Goal: Use online tool/utility: Use online tool/utility

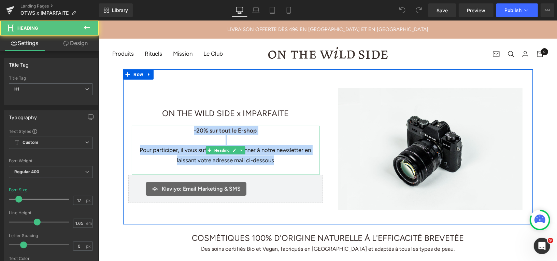
drag, startPoint x: 193, startPoint y: 130, endPoint x: 278, endPoint y: 159, distance: 89.9
click at [278, 159] on div "-20% sur tout le E-shop Pour participer, il vous suffit de vous abonner à notre…" at bounding box center [225, 149] width 188 height 49
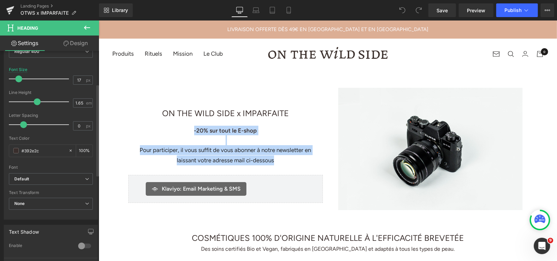
scroll to position [139, 0]
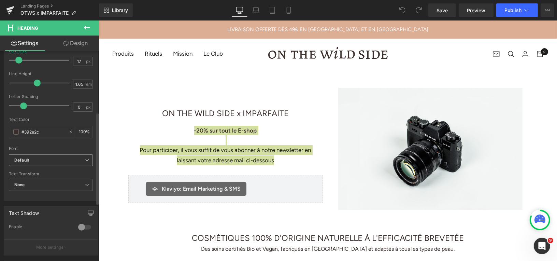
click at [48, 160] on b "Default" at bounding box center [49, 160] width 71 height 6
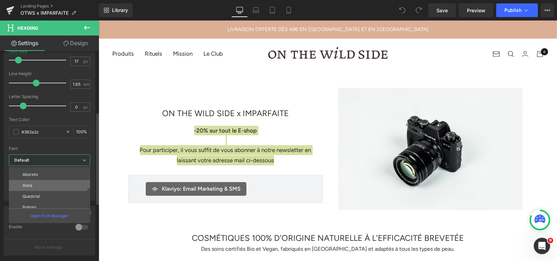
scroll to position [24, 0]
click at [38, 200] on li "Roboto" at bounding box center [51, 202] width 84 height 11
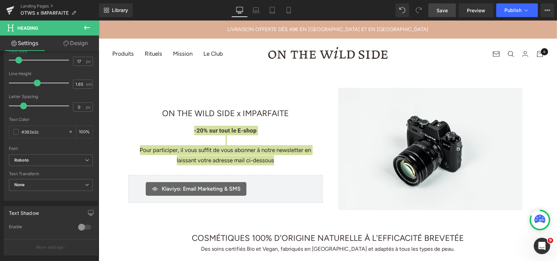
click at [441, 11] on span "Save" at bounding box center [441, 10] width 11 height 7
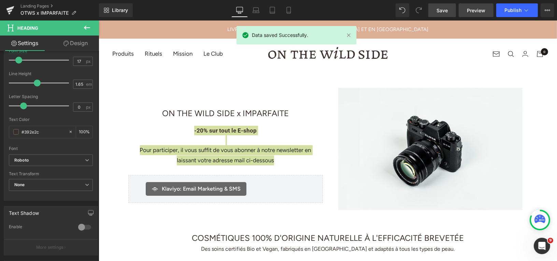
click at [469, 9] on span "Preview" at bounding box center [476, 10] width 18 height 7
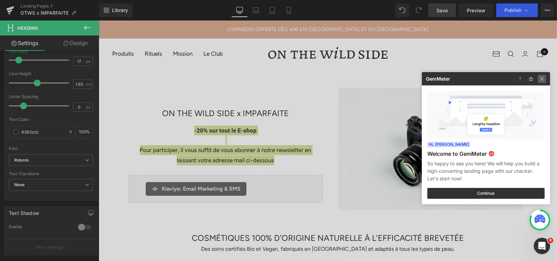
click at [543, 78] on img at bounding box center [542, 79] width 8 height 8
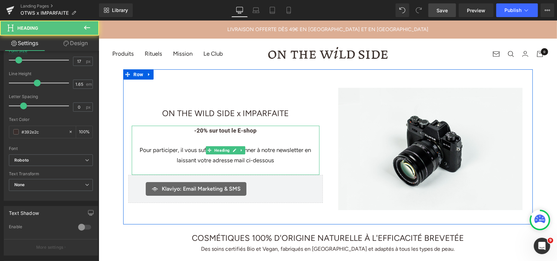
click at [190, 159] on div "Pour participer, il vous suffit de vous abonner à notre newsletter en laissant …" at bounding box center [225, 155] width 188 height 20
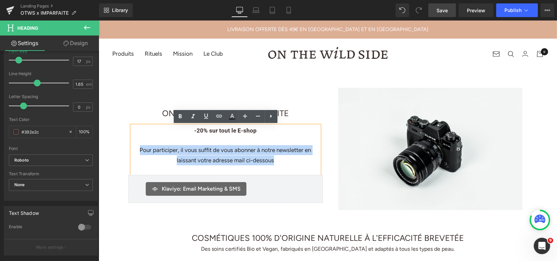
drag, startPoint x: 139, startPoint y: 149, endPoint x: 285, endPoint y: 161, distance: 146.2
click at [285, 161] on div "Pour participer, il vous suffit de vous abonner à notre newsletter en laissant …" at bounding box center [225, 155] width 188 height 20
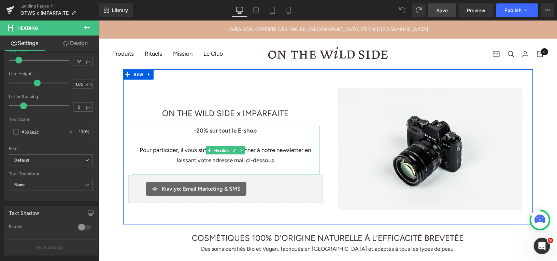
click at [299, 158] on div "Pour participer, il vous suffit de vous abonner à notre newsletter en laissant …" at bounding box center [225, 155] width 188 height 20
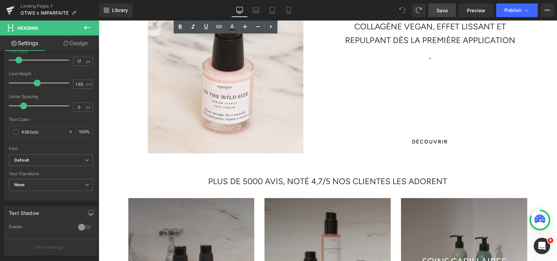
scroll to position [302, 0]
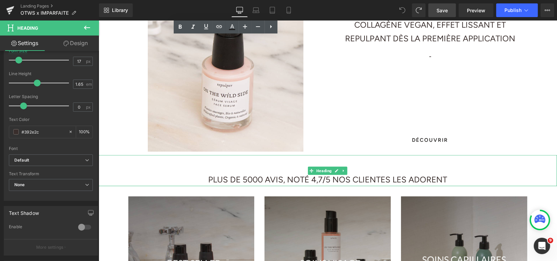
click at [297, 176] on h1 "PLUS DE 5000 AVIS, NOTÉ 4,7/5 NOS CLIENTES LES ADORENT" at bounding box center [327, 179] width 458 height 14
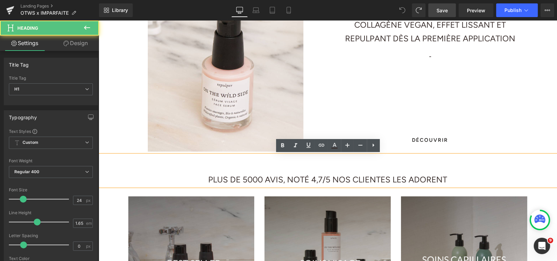
click at [277, 179] on h1 "PLUS DE 5000 AVIS, NOTÉ 4,7/5 NOS CLIENTES LES ADORENT" at bounding box center [327, 179] width 458 height 14
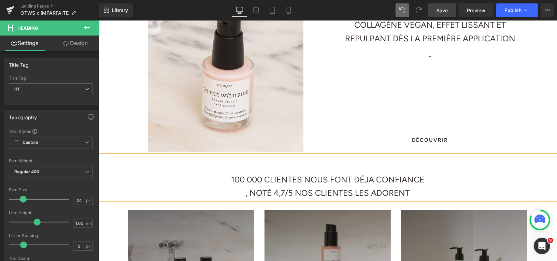
click at [246, 191] on h1 ", NOTÉ 4,7/5 NOS CLIENTES LES ADORENT" at bounding box center [327, 193] width 458 height 14
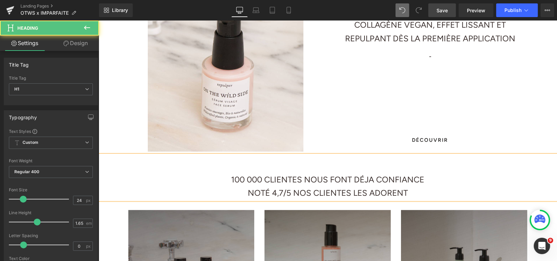
drag, startPoint x: 291, startPoint y: 190, endPoint x: 414, endPoint y: 191, distance: 123.5
click at [414, 191] on h1 "NOTÉ 4,7/5 NOS CLIENTES LES ADORENT" at bounding box center [327, 193] width 458 height 14
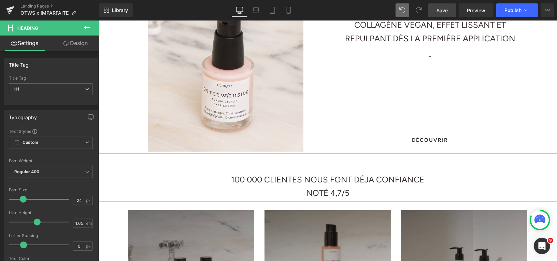
click at [341, 192] on h1 "NOTÉ 4,7/5" at bounding box center [327, 193] width 458 height 14
click at [303, 192] on h1 "NOTÉ 4,9/5" at bounding box center [327, 193] width 458 height 14
click at [329, 155] on div "100 000 CLIENTES NOUS FONT DÉJA CONFIANCE NOTÉ 4,9/5" at bounding box center [327, 177] width 458 height 45
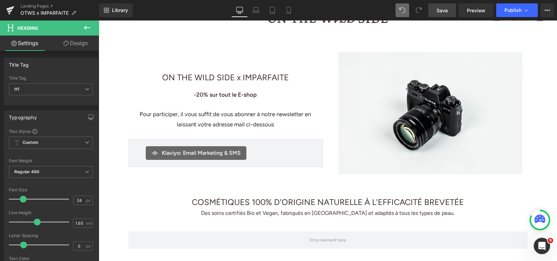
scroll to position [36, 0]
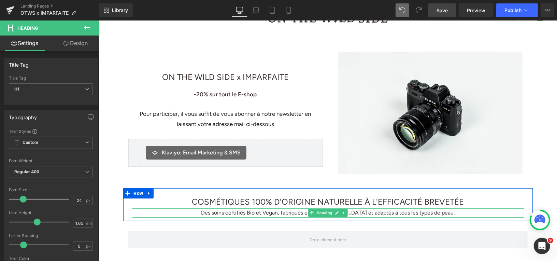
click at [374, 213] on h1 "Des soins certifiés Bio et Vegan, fabriqués en [GEOGRAPHIC_DATA] et adaptés à t…" at bounding box center [327, 212] width 392 height 9
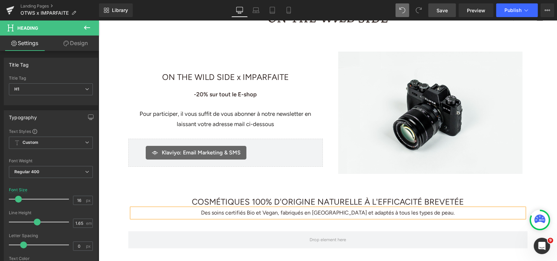
click at [374, 213] on h1 "Des soins certifiés Bio et Vegan, fabriqués en [GEOGRAPHIC_DATA] et adaptés à t…" at bounding box center [327, 212] width 392 height 9
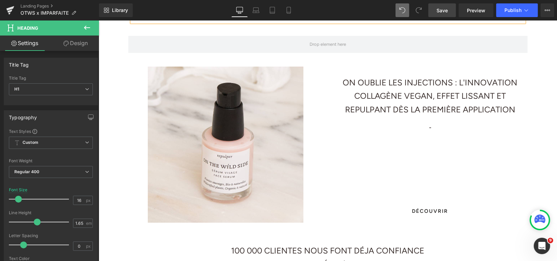
scroll to position [290, 0]
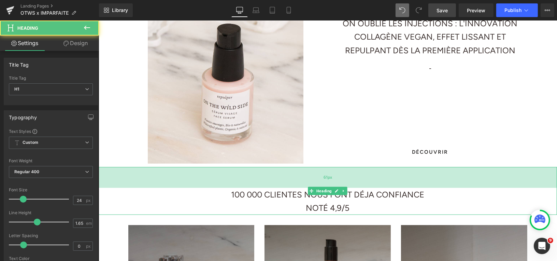
click at [302, 171] on div "61px" at bounding box center [327, 177] width 458 height 21
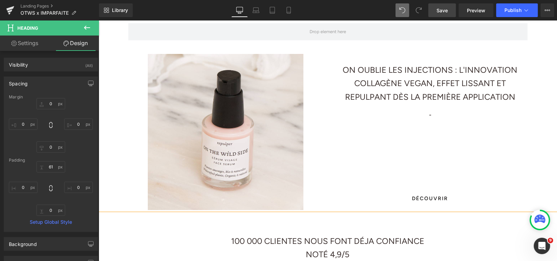
scroll to position [168, 0]
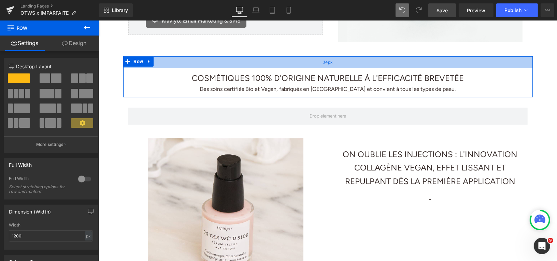
drag, startPoint x: 333, startPoint y: 57, endPoint x: 332, endPoint y: 65, distance: 8.2
click at [332, 65] on div "34px" at bounding box center [328, 62] width 410 height 12
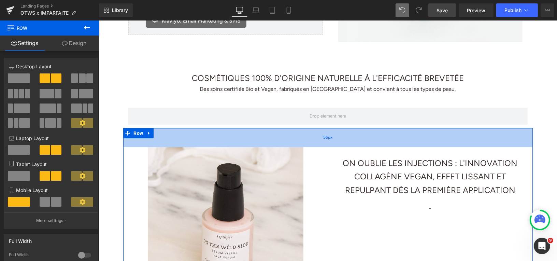
drag, startPoint x: 316, startPoint y: 129, endPoint x: 316, endPoint y: 138, distance: 8.9
click at [316, 138] on div "56px" at bounding box center [328, 137] width 410 height 19
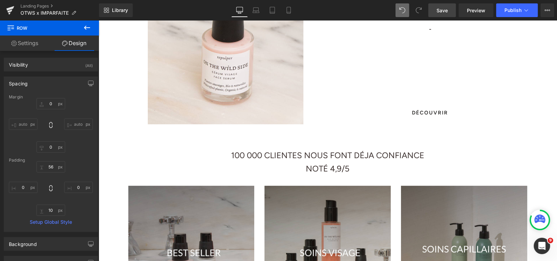
scroll to position [282, 0]
